Goal: Task Accomplishment & Management: Complete application form

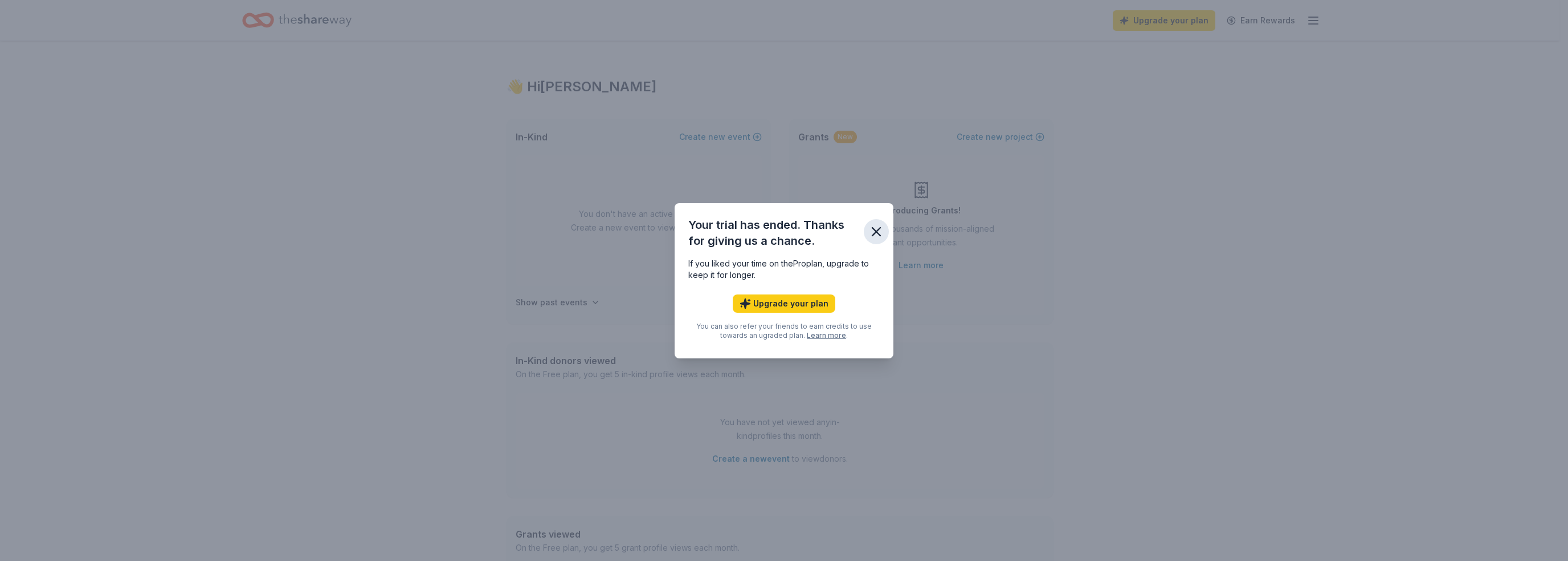
click at [872, 231] on icon "button" at bounding box center [876, 232] width 16 height 16
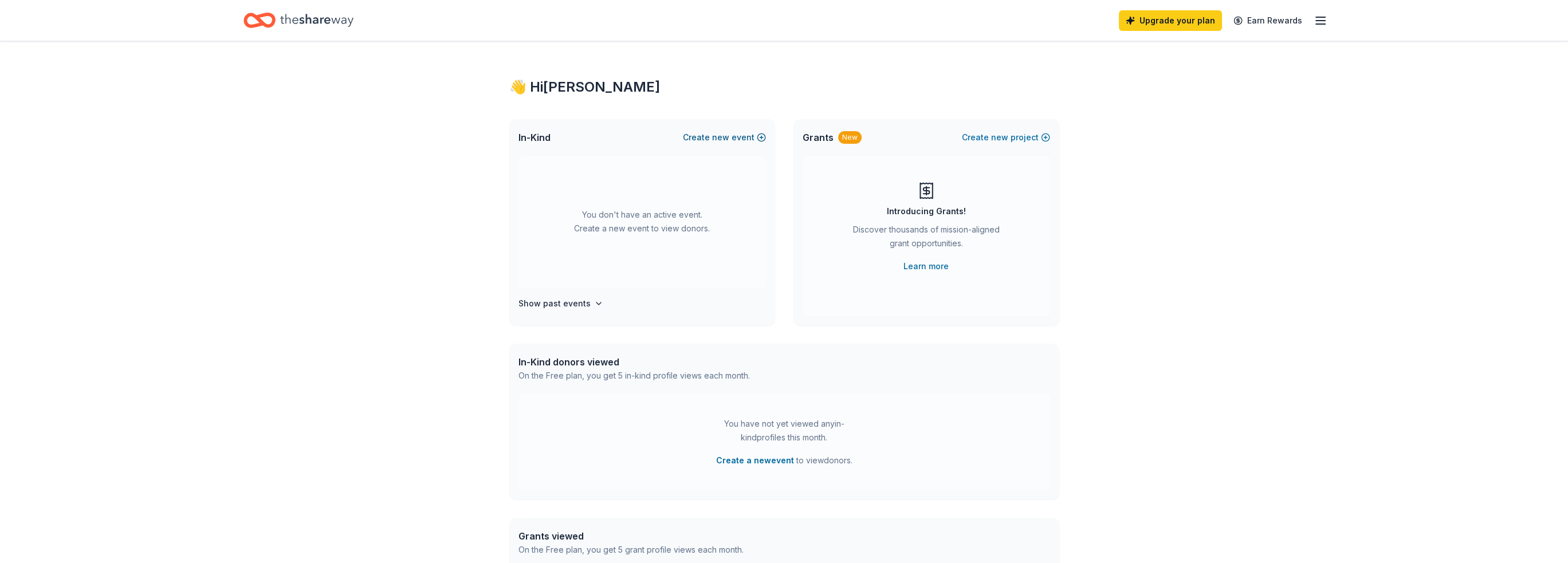
click at [714, 134] on button "Create new event" at bounding box center [724, 137] width 83 height 14
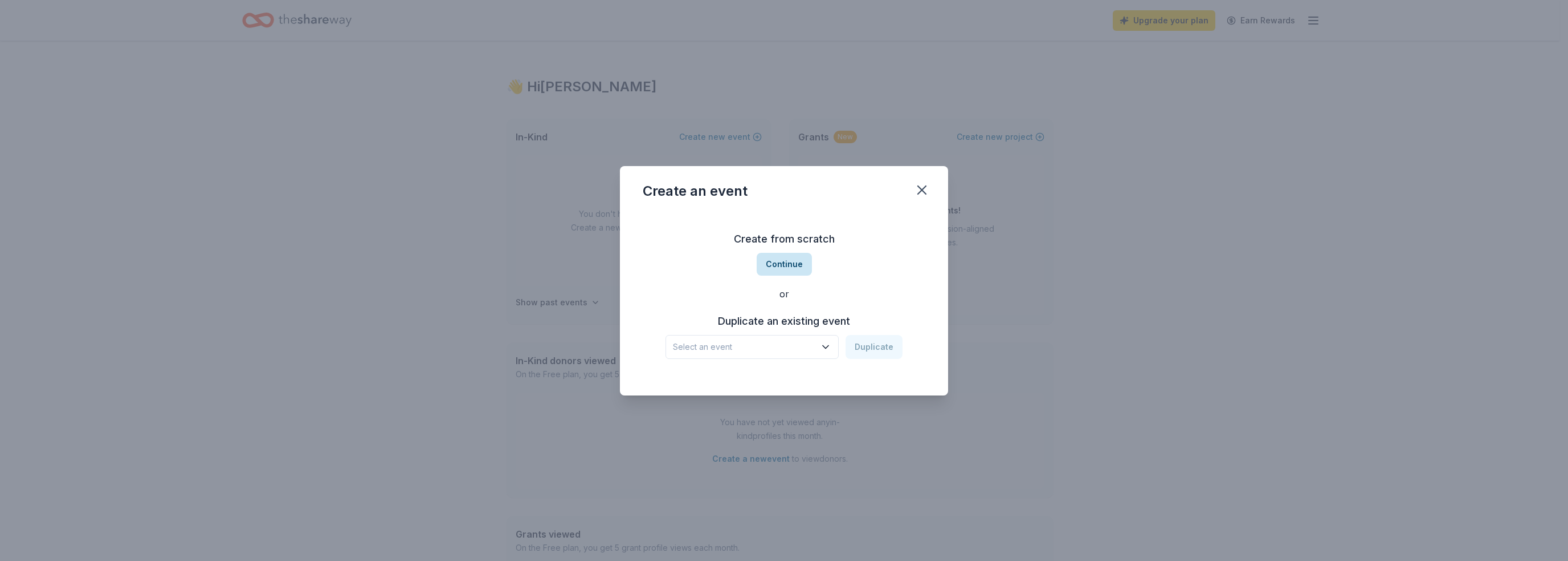
click at [770, 265] on button "Continue" at bounding box center [784, 264] width 55 height 22
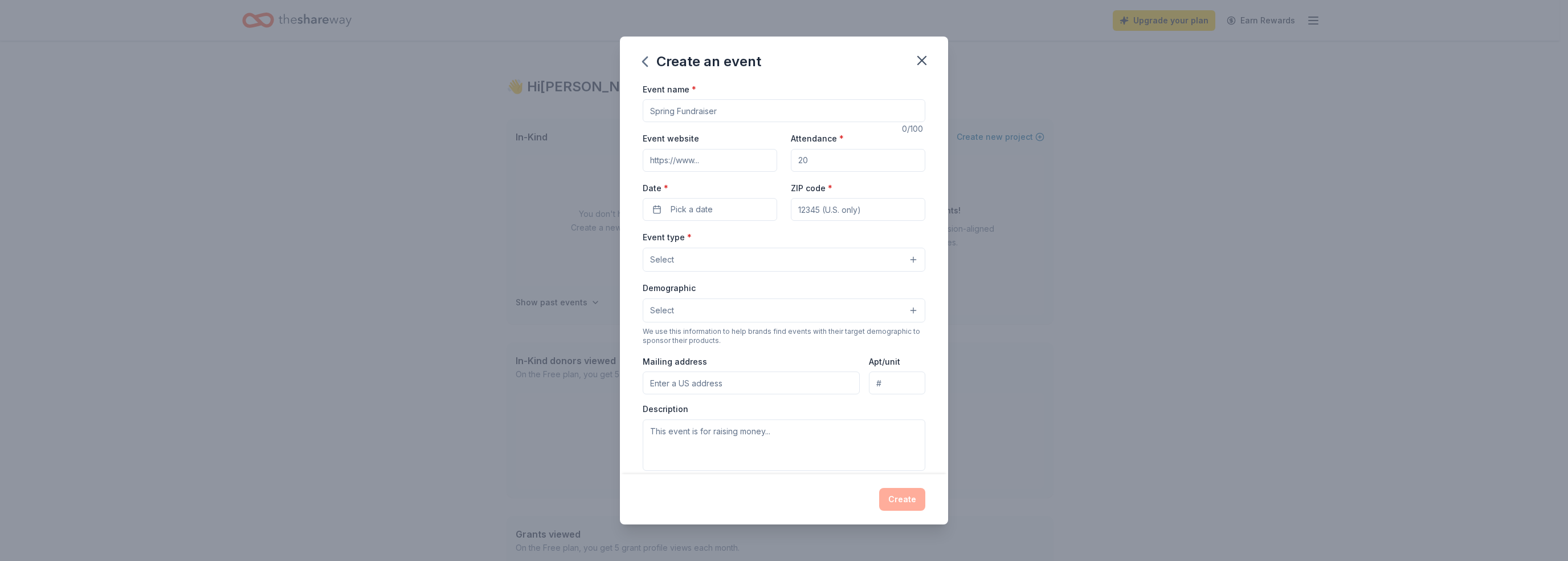
click at [665, 111] on input "Event name *" at bounding box center [784, 111] width 283 height 22
type input "Fall Social"
type input "250"
click at [678, 203] on span "Pick a date" at bounding box center [692, 209] width 42 height 14
click at [764, 242] on button "Go to next month" at bounding box center [770, 240] width 16 height 16
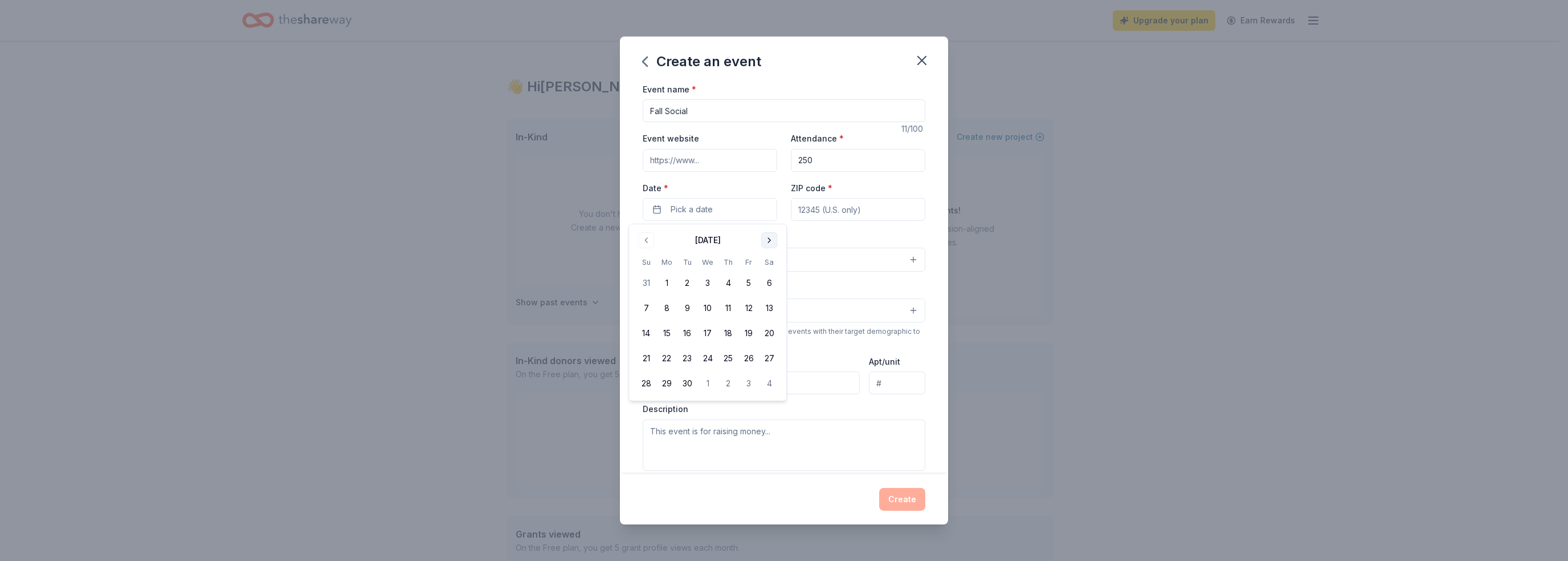
click at [764, 242] on button "Go to next month" at bounding box center [770, 240] width 16 height 16
click at [746, 353] on button "24" at bounding box center [749, 358] width 21 height 21
click at [799, 211] on input "ZIP code *" at bounding box center [858, 209] width 135 height 22
type input "75025"
type input "8241 Mura Dr"
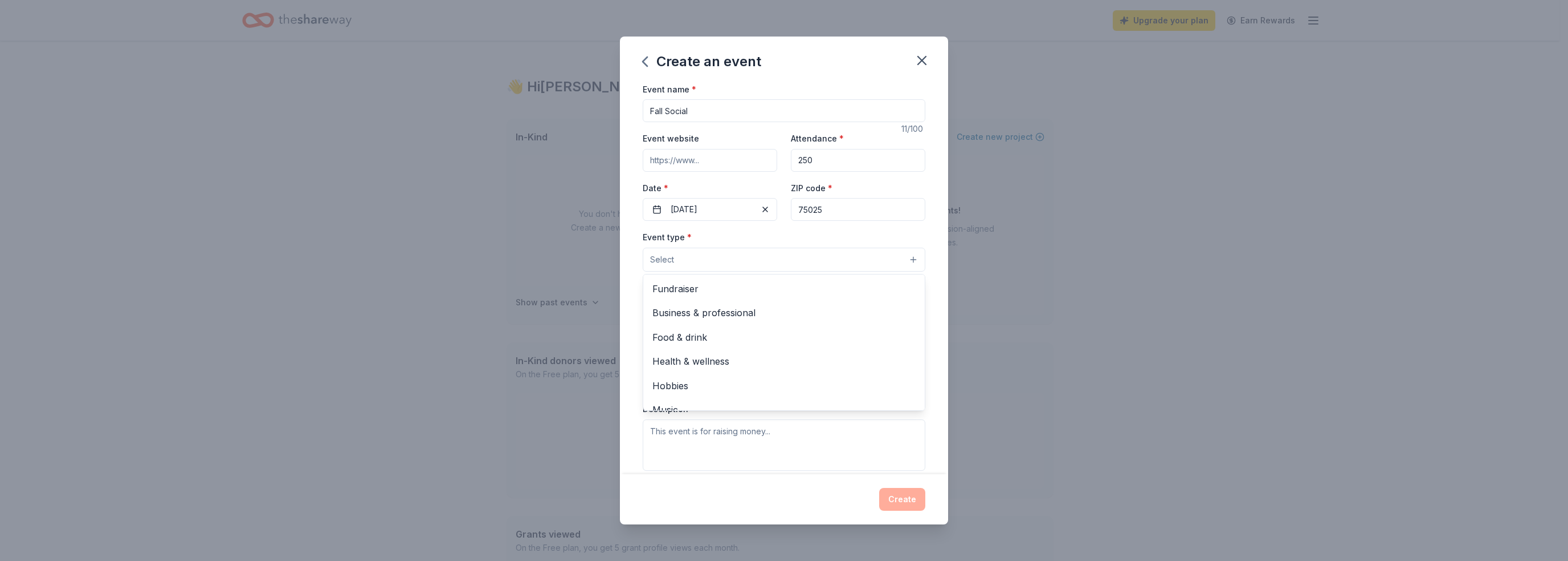
click at [718, 262] on button "Select" at bounding box center [784, 260] width 283 height 24
click at [683, 289] on span "Fundraiser" at bounding box center [784, 289] width 263 height 15
click at [734, 313] on span "Food & drink" at bounding box center [784, 313] width 263 height 15
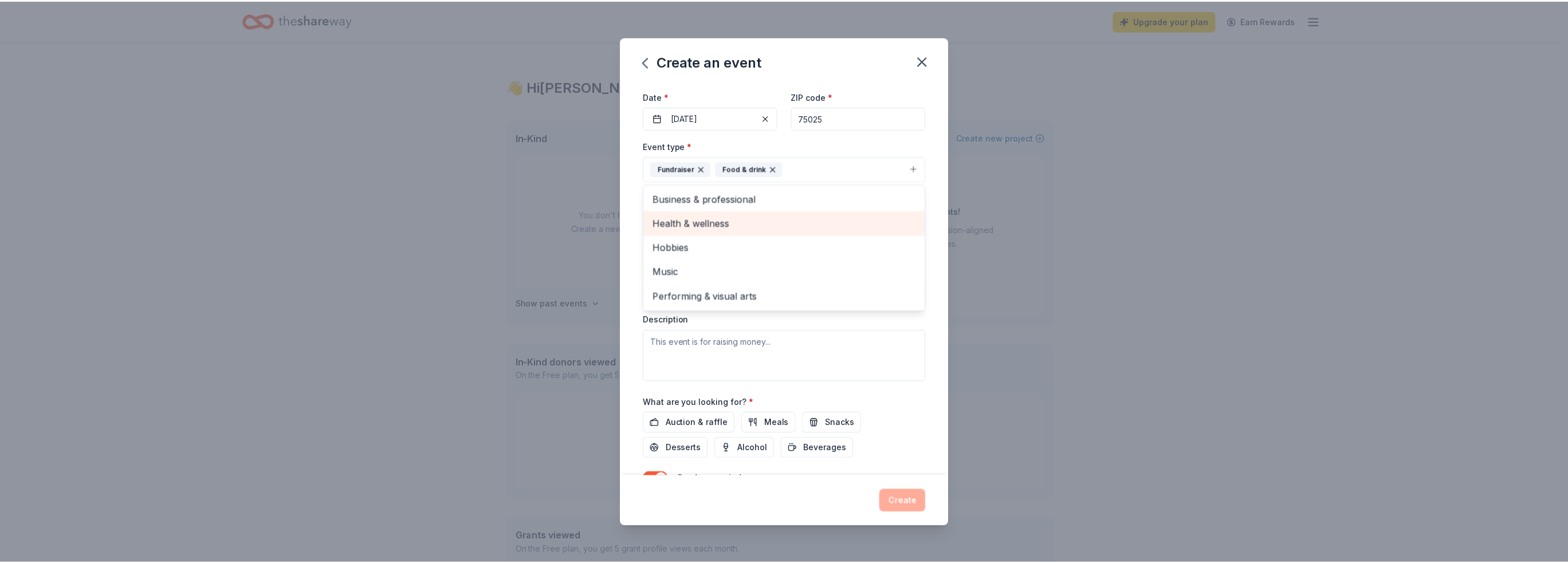
scroll to position [154, 0]
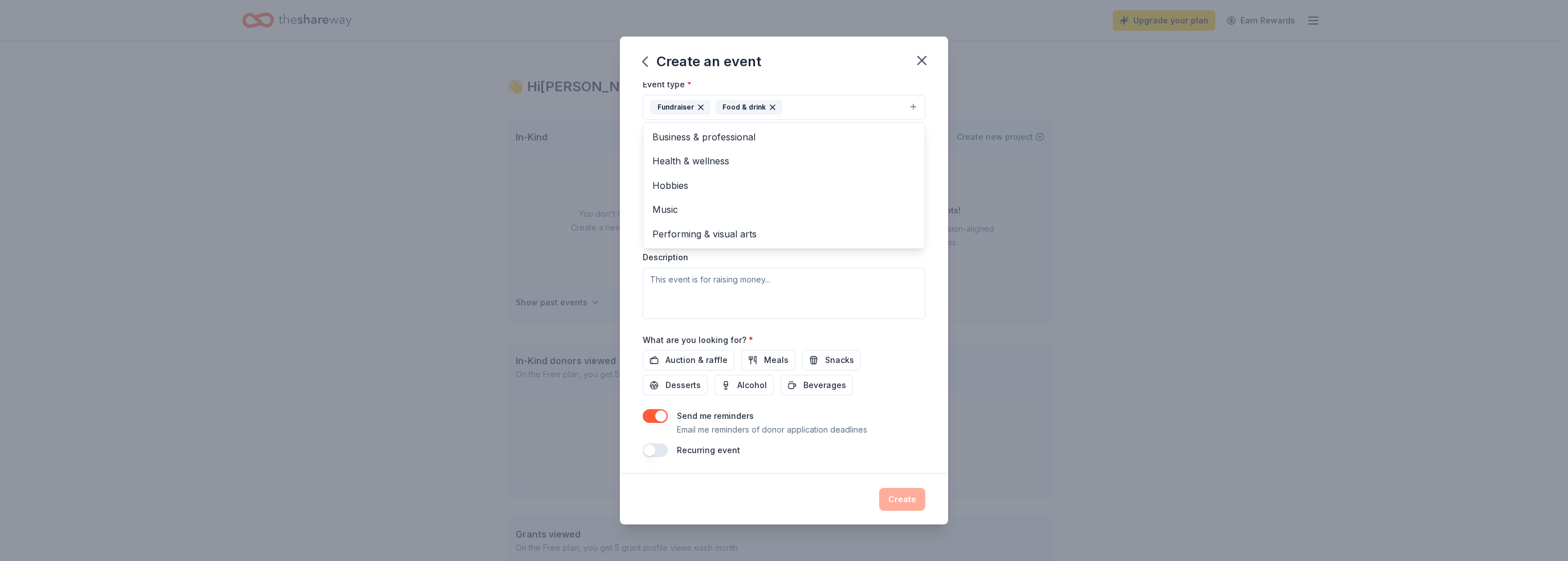
click at [923, 301] on div "Event name * Fall Social 11 /100 Event website Attendance * 250 Date * 10/24/20…" at bounding box center [784, 278] width 328 height 393
click at [708, 160] on button "Select" at bounding box center [784, 159] width 283 height 24
click at [933, 183] on div "Event name * Fall Social 11 /100 Event website Attendance * 250 Date * 10/24/20…" at bounding box center [784, 278] width 328 height 393
drag, startPoint x: 718, startPoint y: 227, endPoint x: 622, endPoint y: 223, distance: 96.1
click at [622, 223] on div "Event name * Fall Social 11 /100 Event website Attendance * 250 Date * 10/24/20…" at bounding box center [784, 278] width 328 height 393
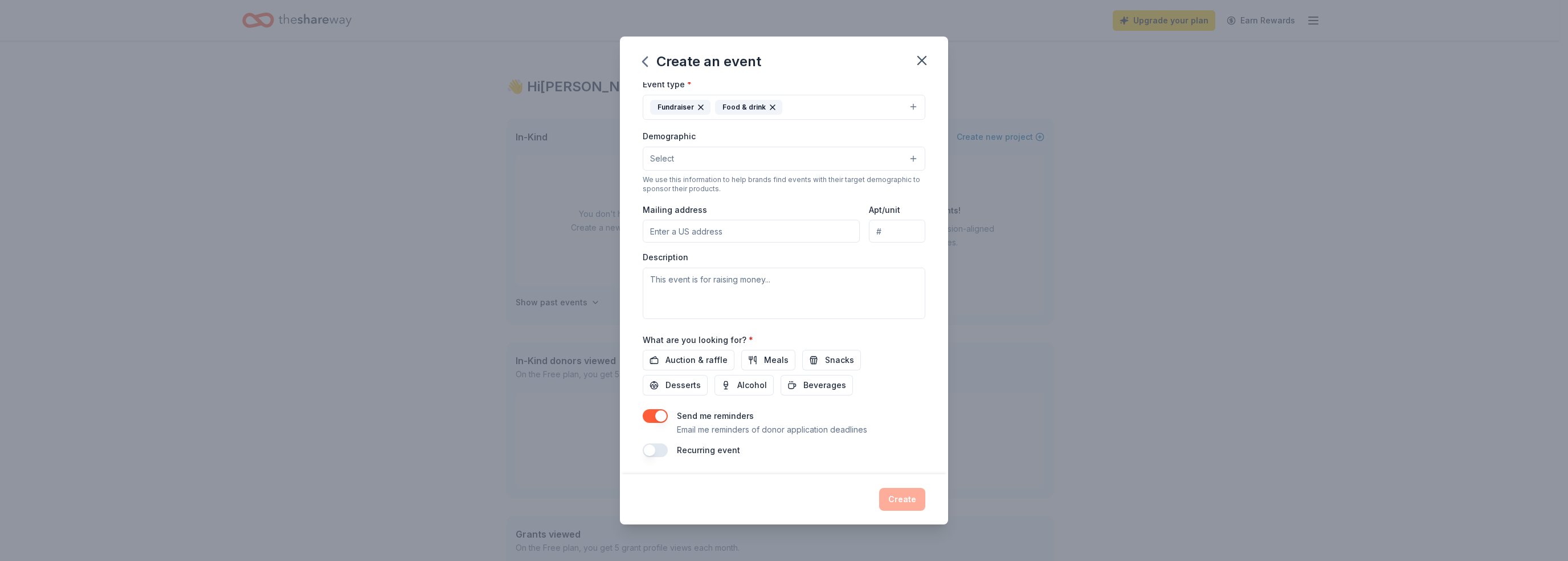
click at [920, 346] on div "Event name * Fall Social 11 /100 Event website Attendance * 250 Date * 10/24/20…" at bounding box center [784, 278] width 328 height 393
click at [700, 361] on span "Auction & raffle" at bounding box center [697, 359] width 62 height 14
click at [829, 361] on span "Snacks" at bounding box center [839, 359] width 29 height 14
click at [683, 386] on span "Desserts" at bounding box center [683, 385] width 35 height 14
click at [811, 385] on span "Beverages" at bounding box center [824, 385] width 42 height 14
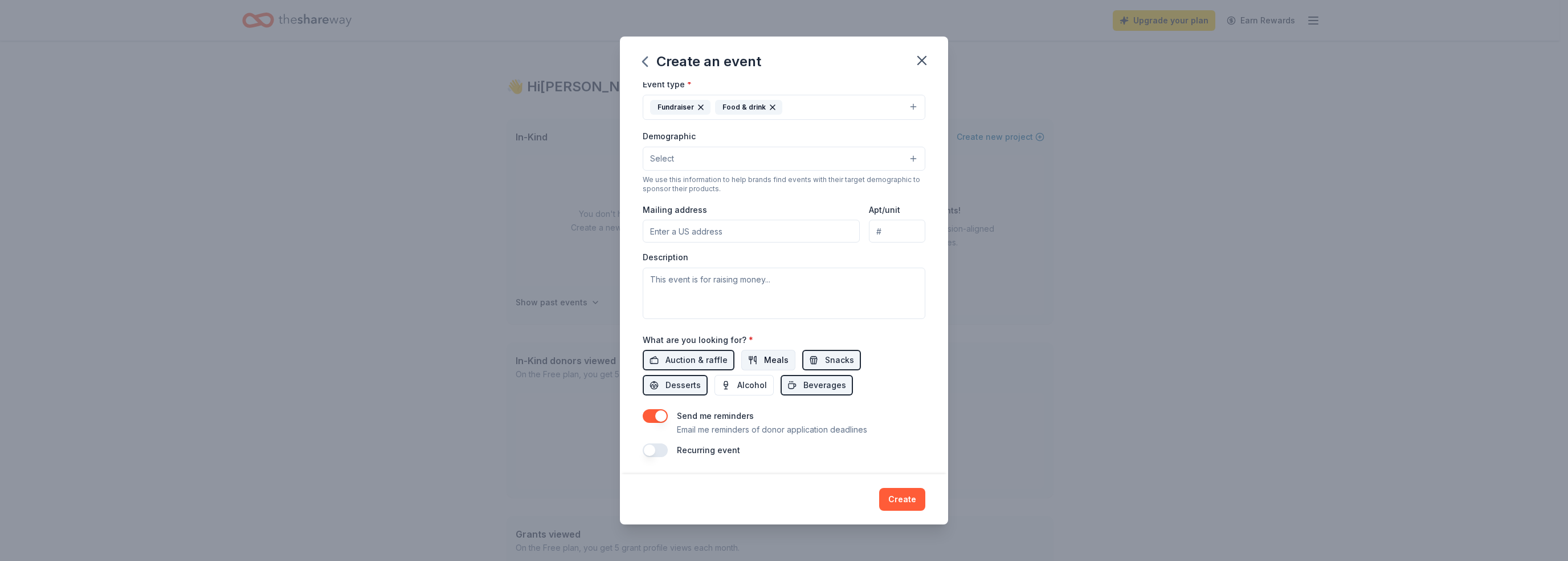
click at [770, 361] on span "Meals" at bounding box center [776, 359] width 25 height 14
click at [895, 499] on button "Create" at bounding box center [903, 498] width 46 height 22
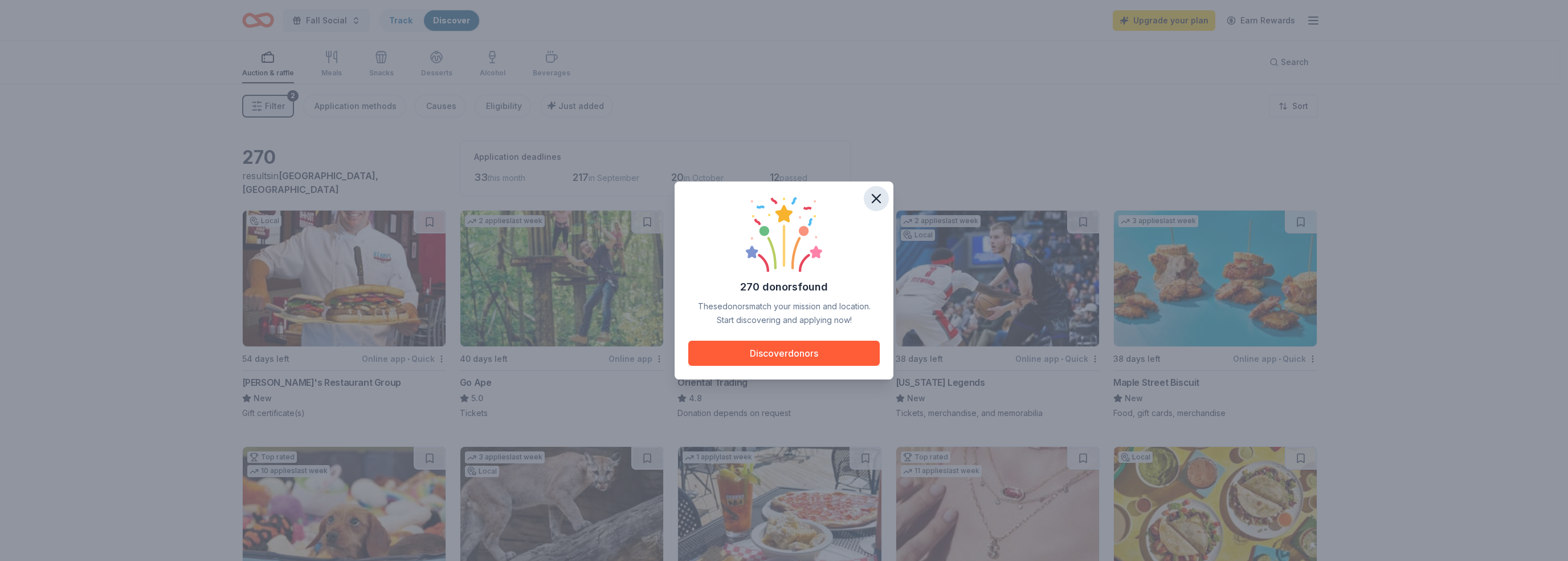
click at [868, 200] on button "button" at bounding box center [876, 198] width 25 height 25
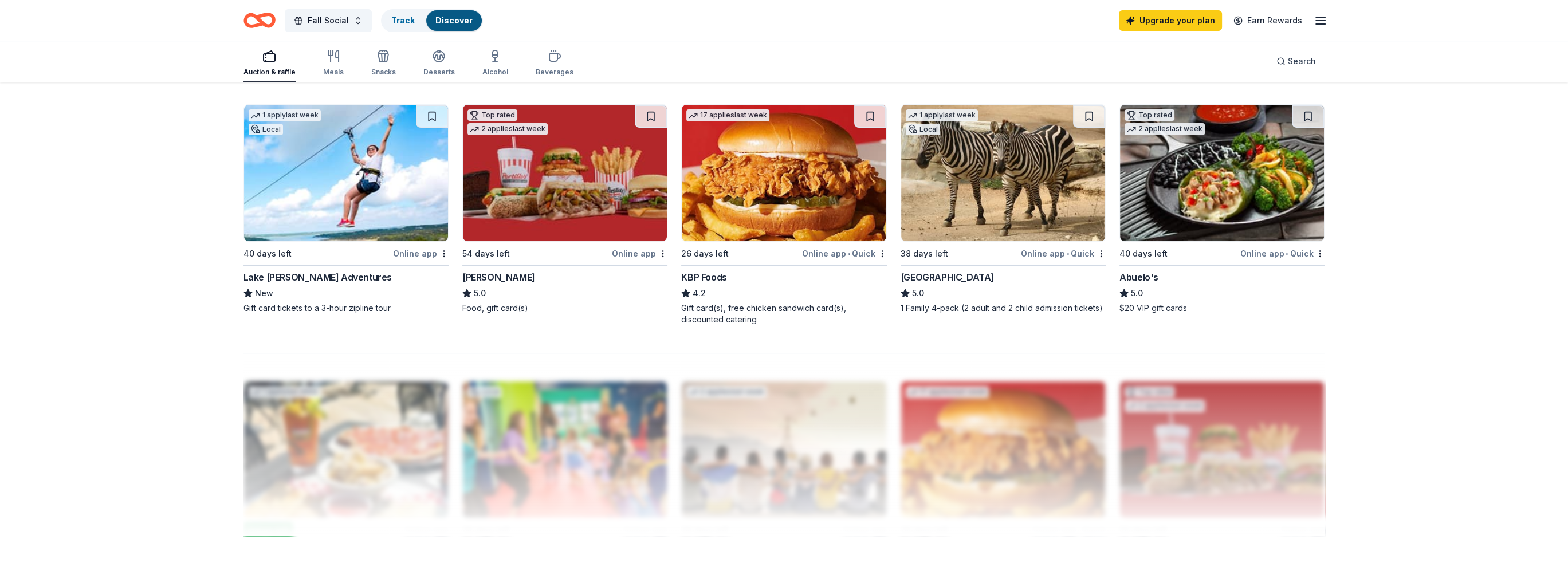
scroll to position [858, 0]
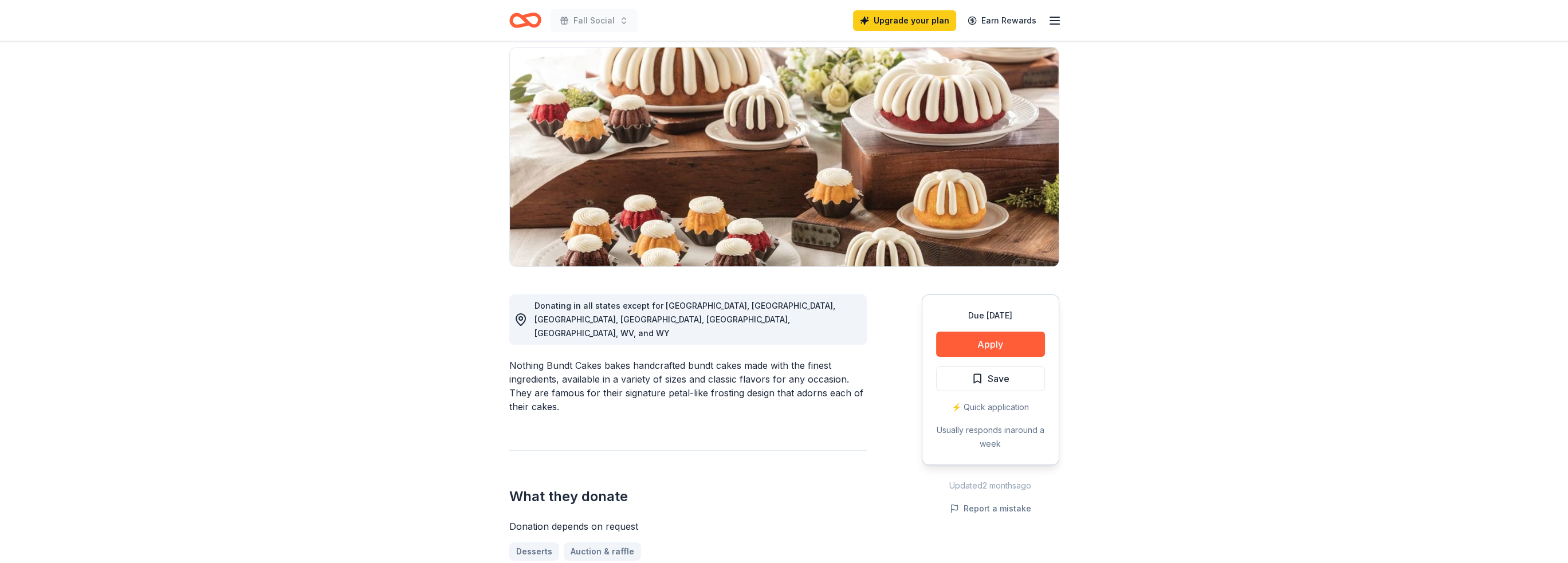
scroll to position [57, 0]
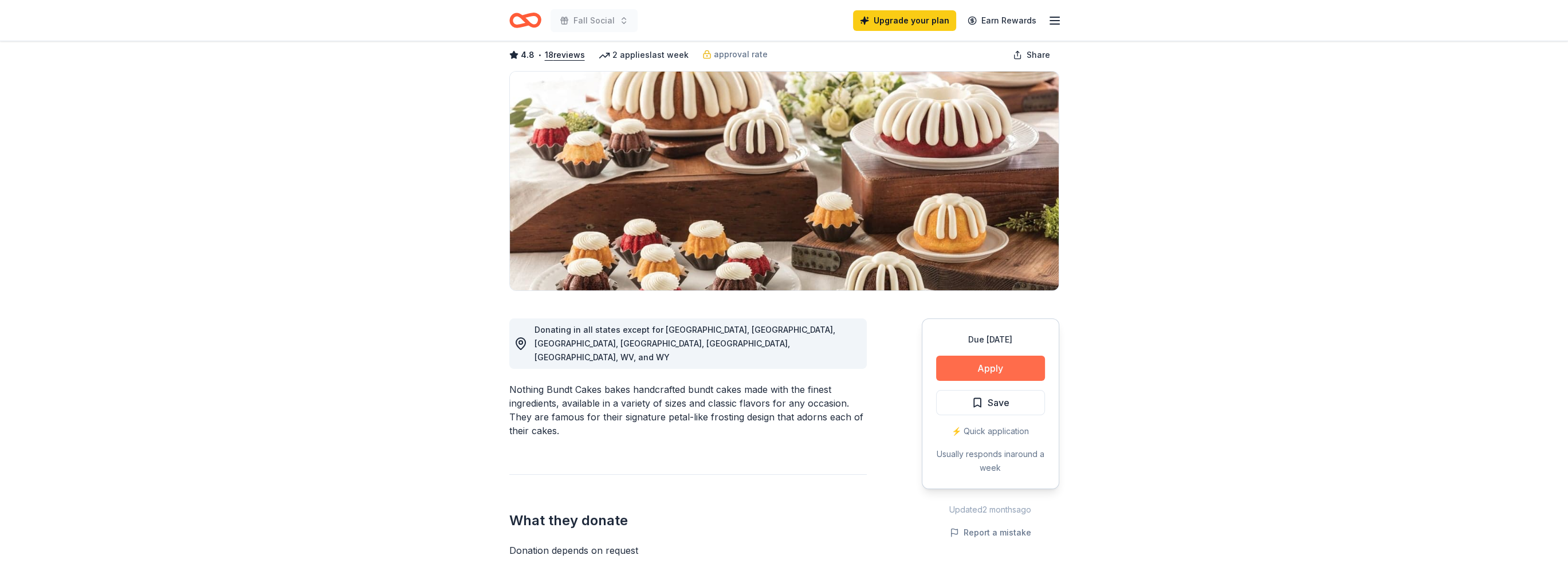
click at [1001, 368] on button "Apply" at bounding box center [990, 368] width 109 height 25
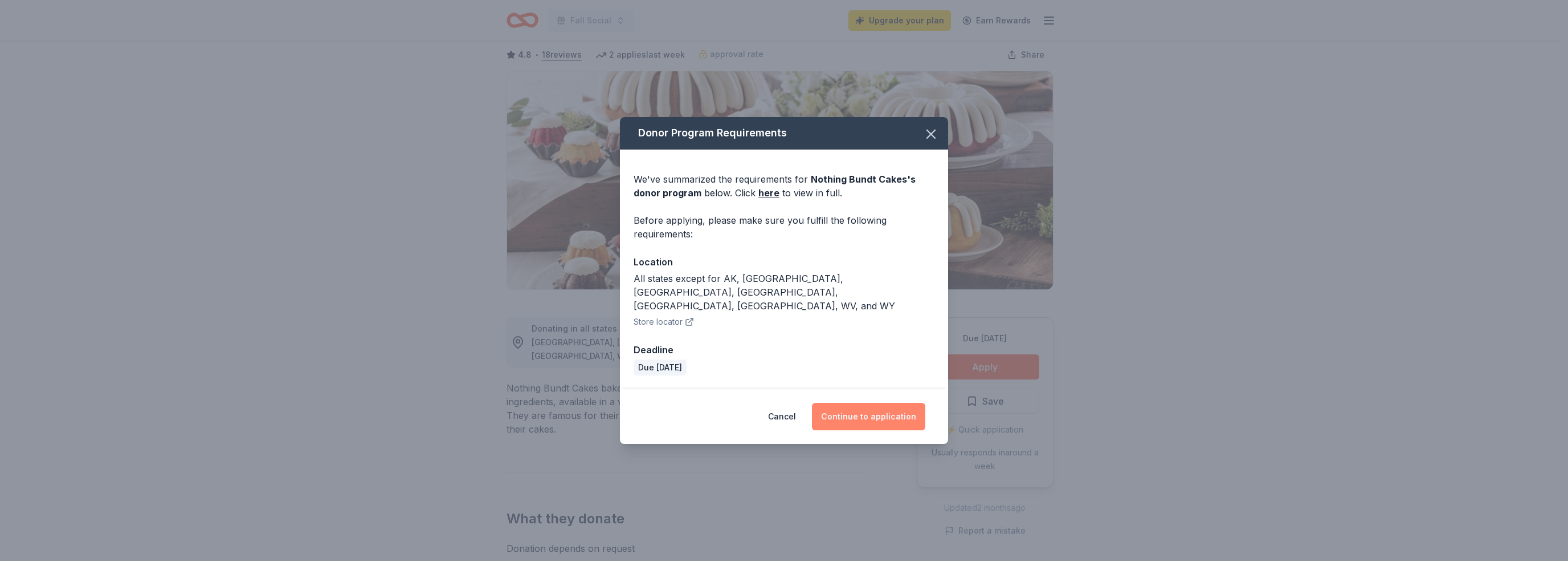
click at [868, 408] on button "Continue to application" at bounding box center [869, 416] width 114 height 27
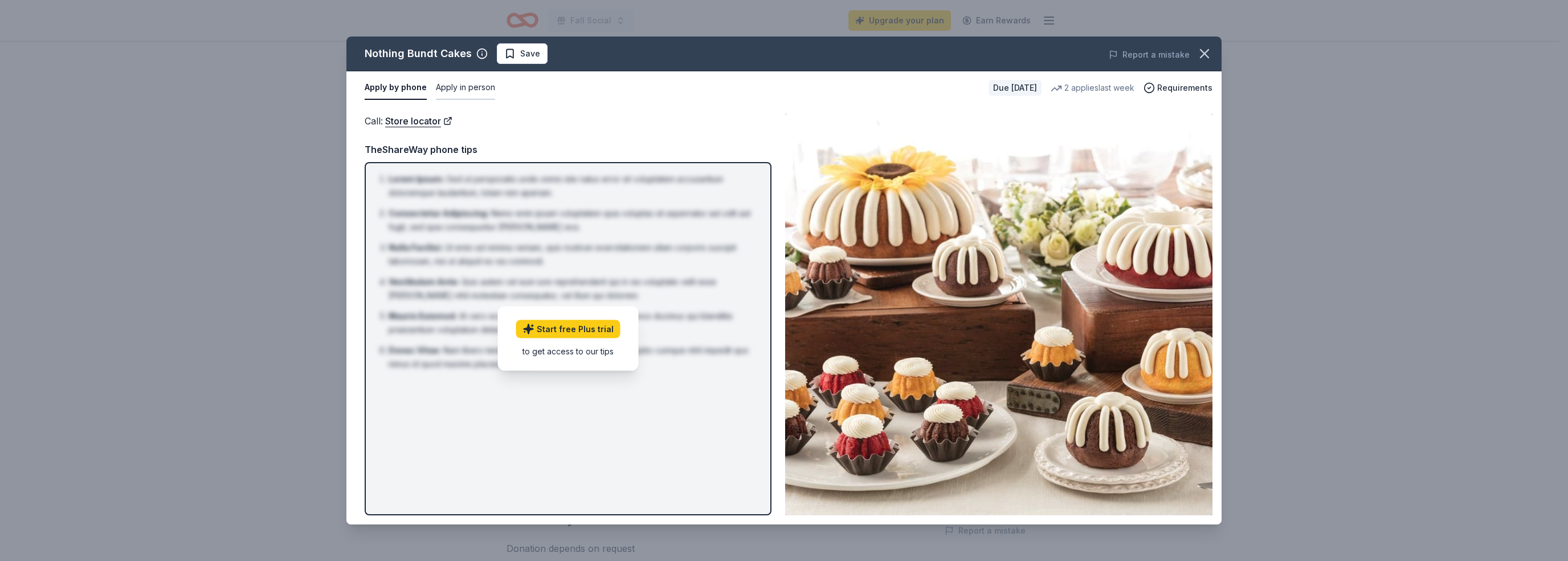
click at [469, 88] on button "Apply in person" at bounding box center [465, 88] width 59 height 24
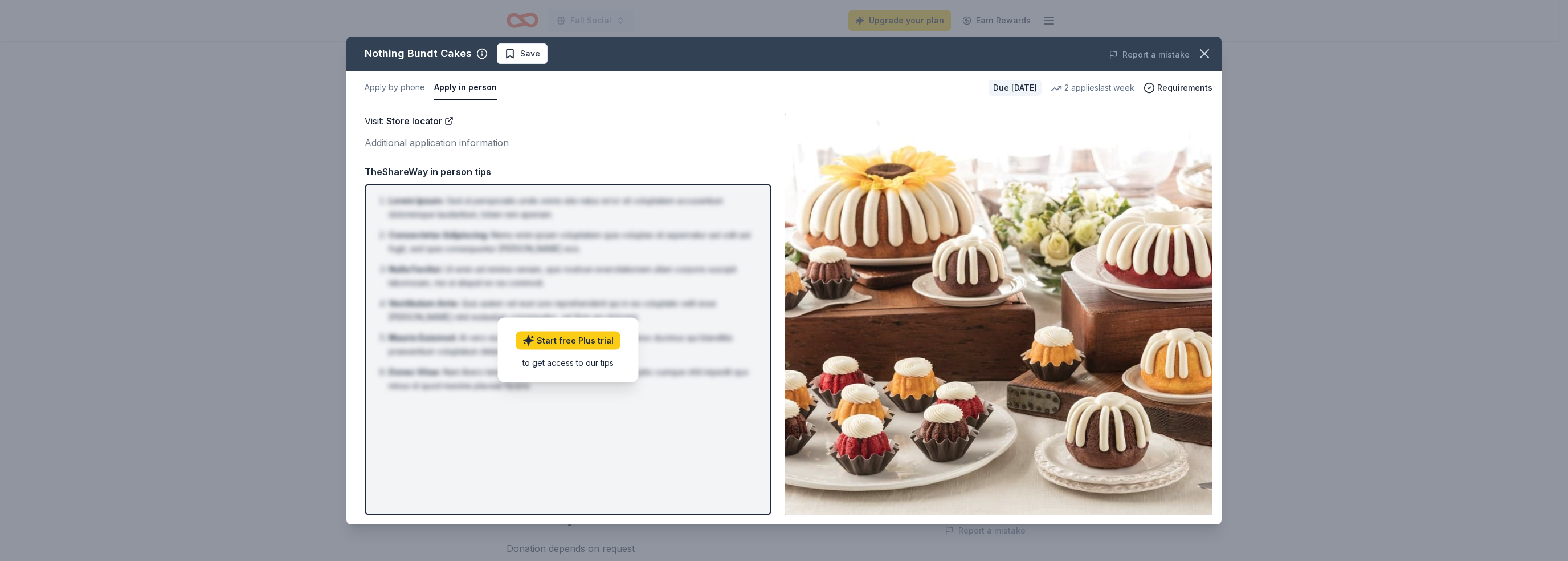
click at [443, 141] on div "Additional application information" at bounding box center [568, 143] width 407 height 15
click at [432, 172] on div "TheShareWay in person tips" at bounding box center [568, 172] width 407 height 15
click at [1204, 58] on icon "button" at bounding box center [1204, 54] width 16 height 16
